Goal: Check status: Check status

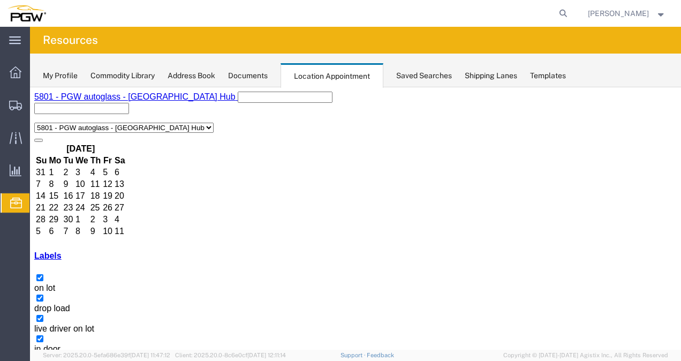
copy h3 "OOCU9557533"
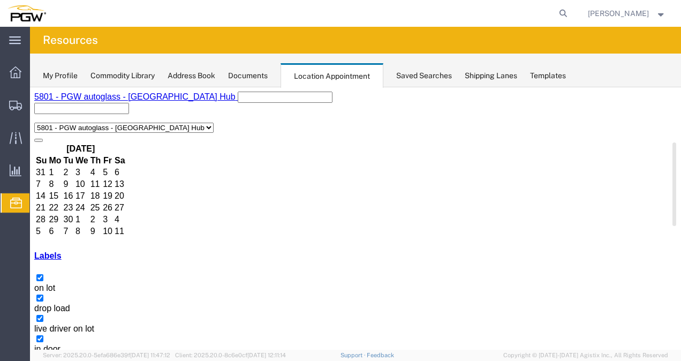
copy h3 "OOCU9557533"
